Goal: Information Seeking & Learning: Learn about a topic

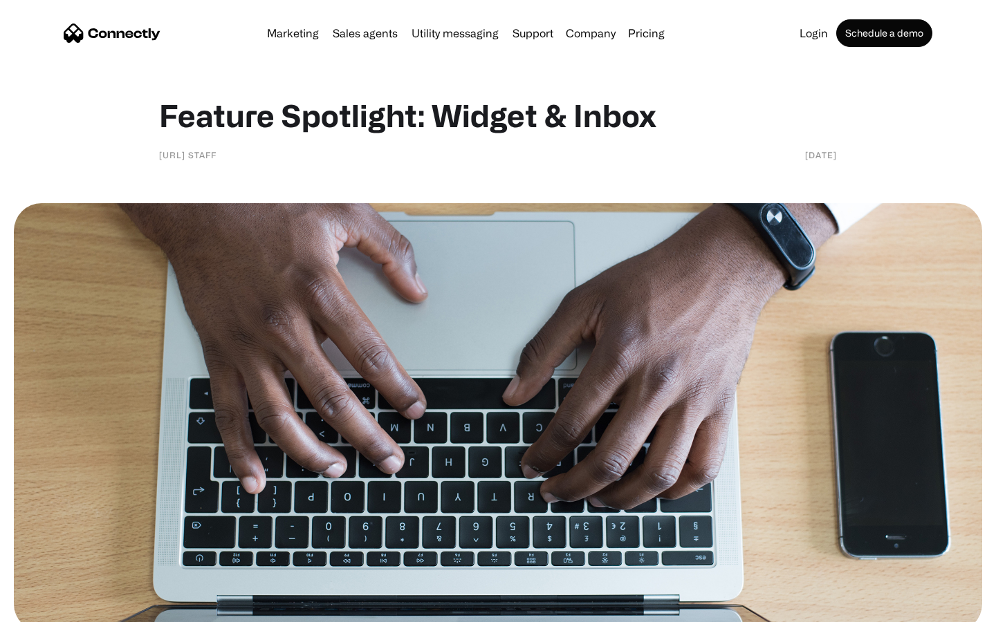
scroll to position [1032, 0]
